Goal: Information Seeking & Learning: Check status

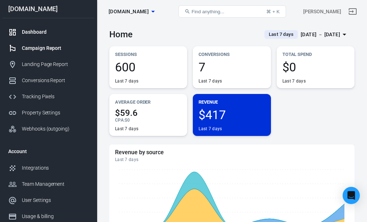
click at [52, 52] on div "Campaign Report" at bounding box center [55, 48] width 67 height 8
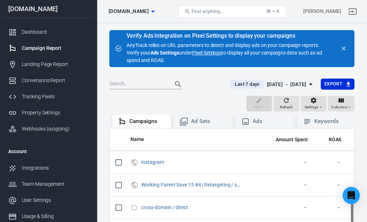
scroll to position [157, 1]
click at [211, 118] on div "Ad Sets" at bounding box center [209, 122] width 36 height 8
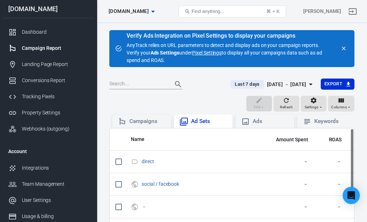
scroll to position [0, 1]
click at [259, 122] on div "Ads" at bounding box center [271, 122] width 36 height 8
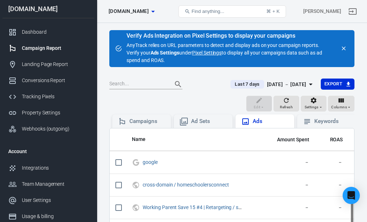
scroll to position [157, 0]
click at [38, 33] on div "Dashboard" at bounding box center [55, 32] width 67 height 8
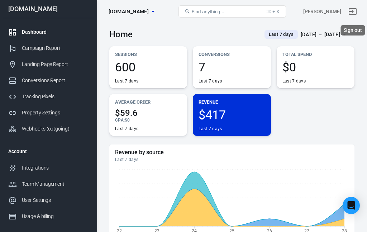
click at [352, 11] on icon "Sign out" at bounding box center [353, 11] width 8 height 6
